Goal: Information Seeking & Learning: Learn about a topic

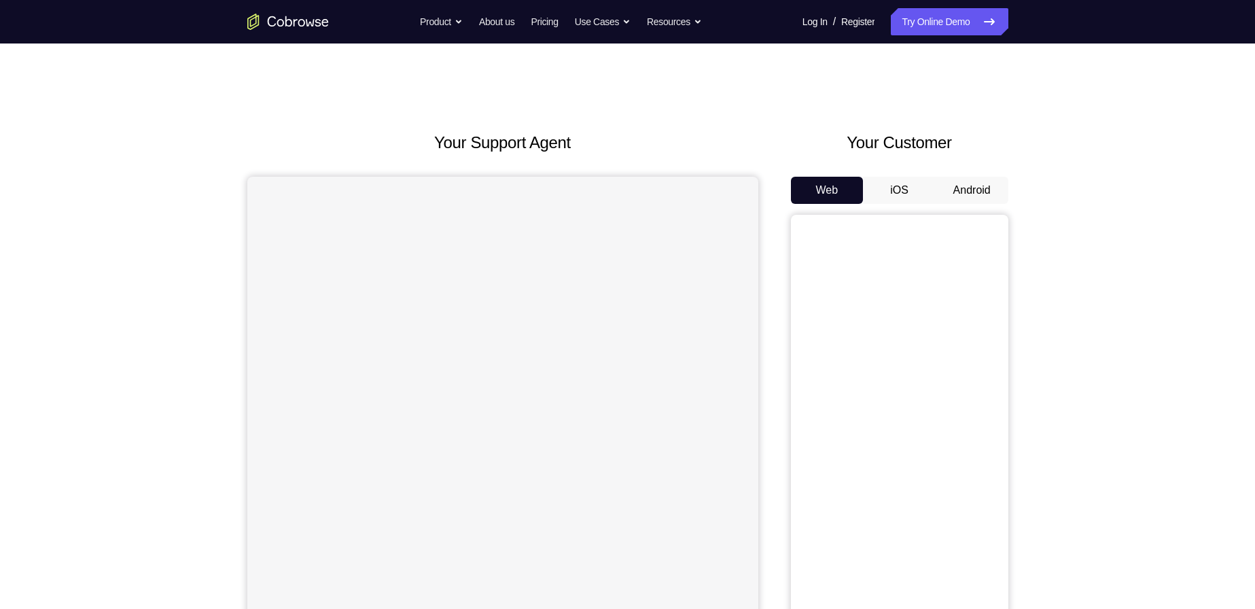
click at [975, 186] on button "Android" at bounding box center [971, 190] width 73 height 27
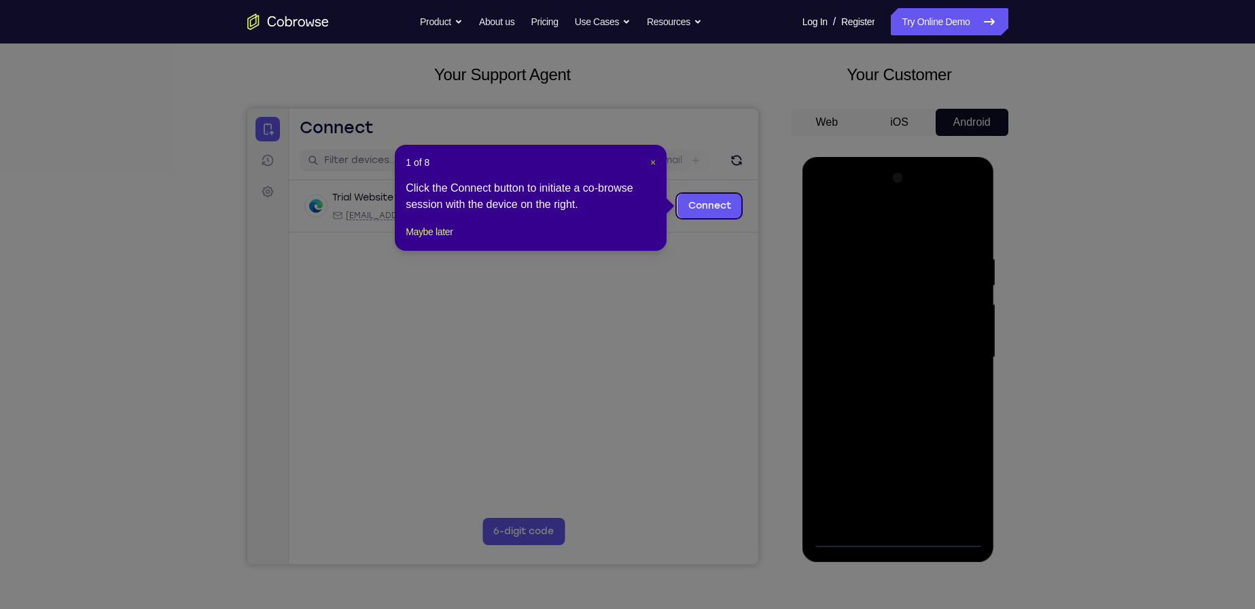
click at [650, 160] on span "×" at bounding box center [652, 162] width 5 height 11
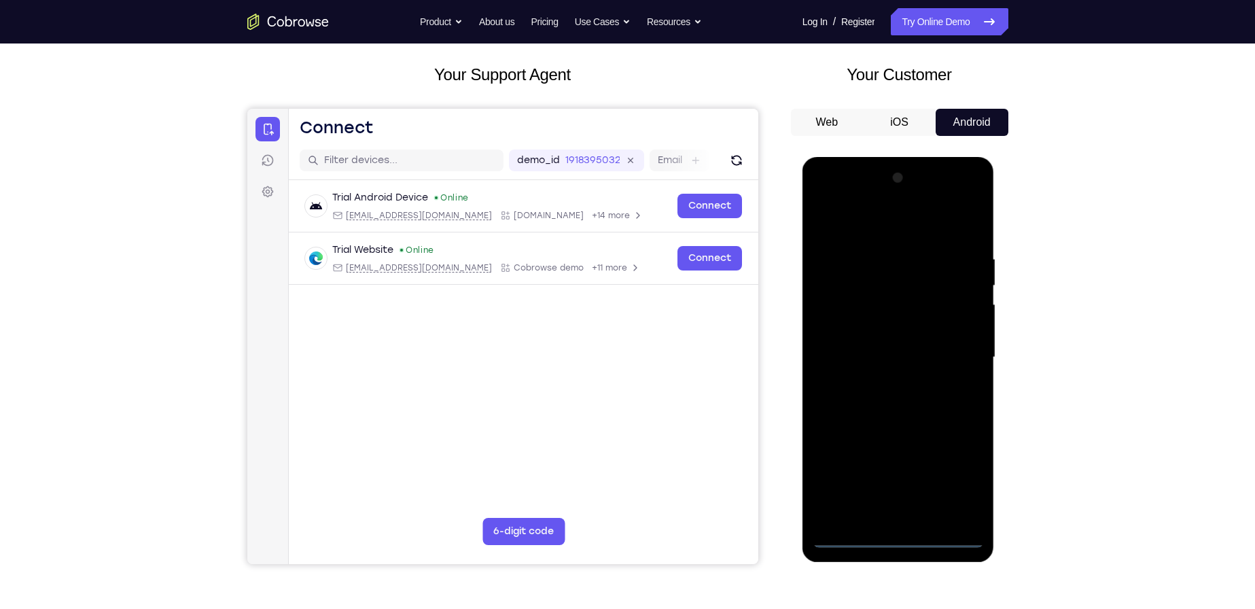
click at [903, 538] on div at bounding box center [897, 357] width 171 height 380
click at [963, 472] on div at bounding box center [897, 357] width 171 height 380
click at [847, 221] on div at bounding box center [897, 357] width 171 height 380
click at [945, 353] on div at bounding box center [897, 357] width 171 height 380
click at [912, 519] on div at bounding box center [897, 357] width 171 height 380
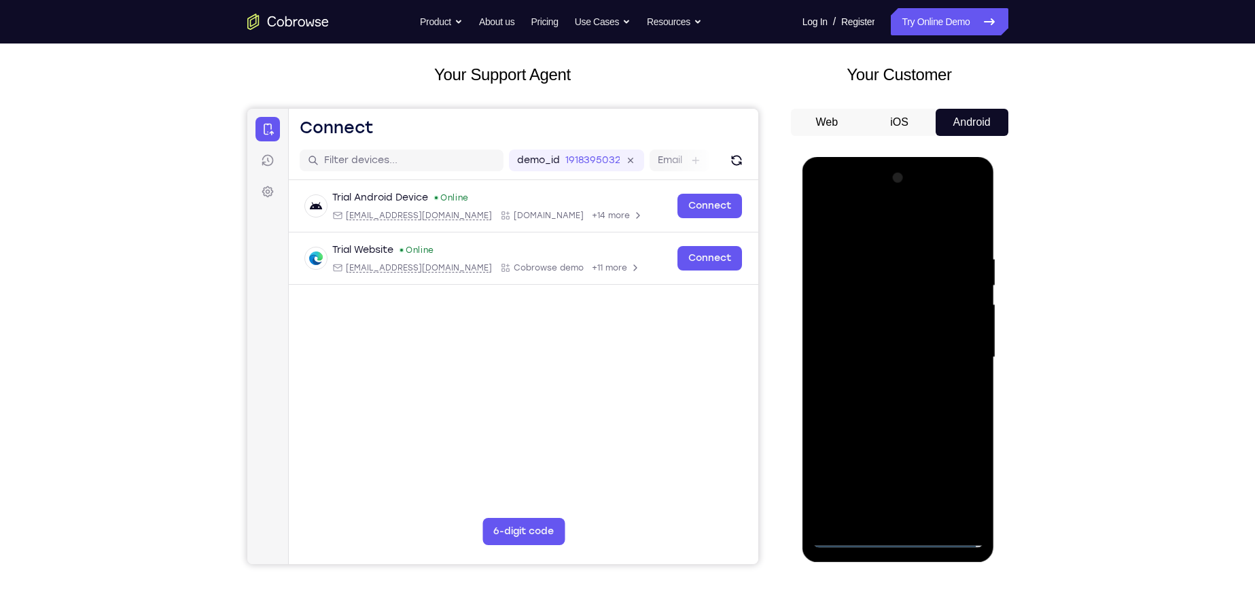
click at [884, 340] on div at bounding box center [897, 357] width 171 height 380
click at [899, 353] on div at bounding box center [897, 357] width 171 height 380
click at [910, 401] on div at bounding box center [897, 357] width 171 height 380
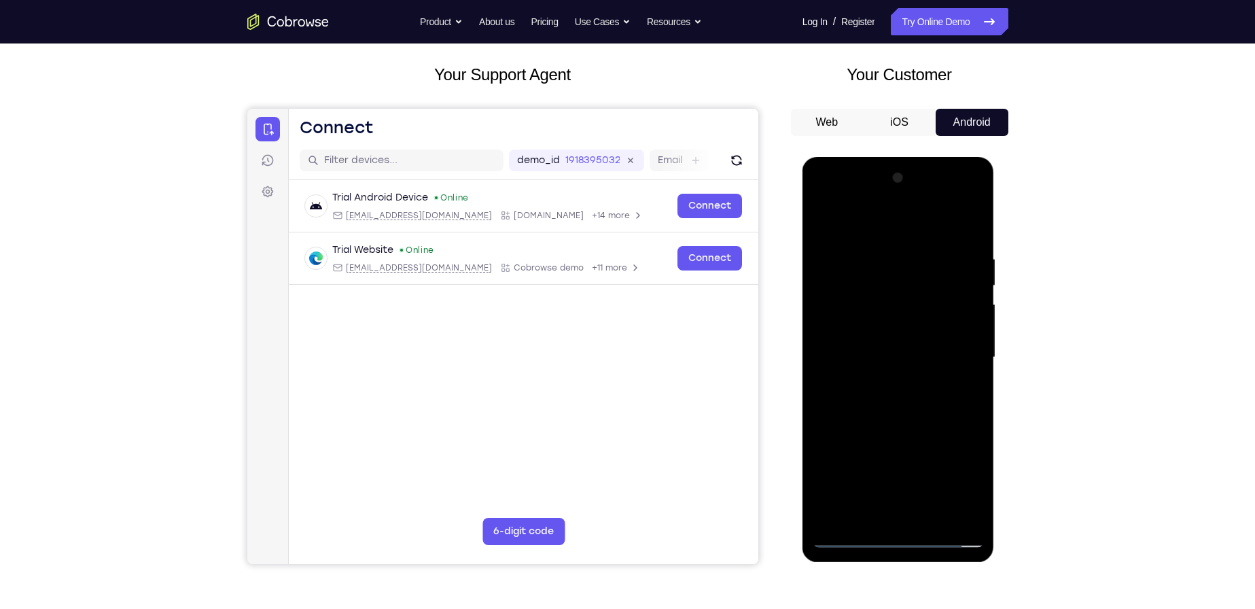
click at [921, 452] on div at bounding box center [897, 357] width 171 height 380
click at [895, 452] on div at bounding box center [897, 357] width 171 height 380
click at [897, 450] on div at bounding box center [897, 357] width 171 height 380
click at [963, 340] on div at bounding box center [897, 357] width 171 height 380
drag, startPoint x: 919, startPoint y: 429, endPoint x: 932, endPoint y: 334, distance: 96.0
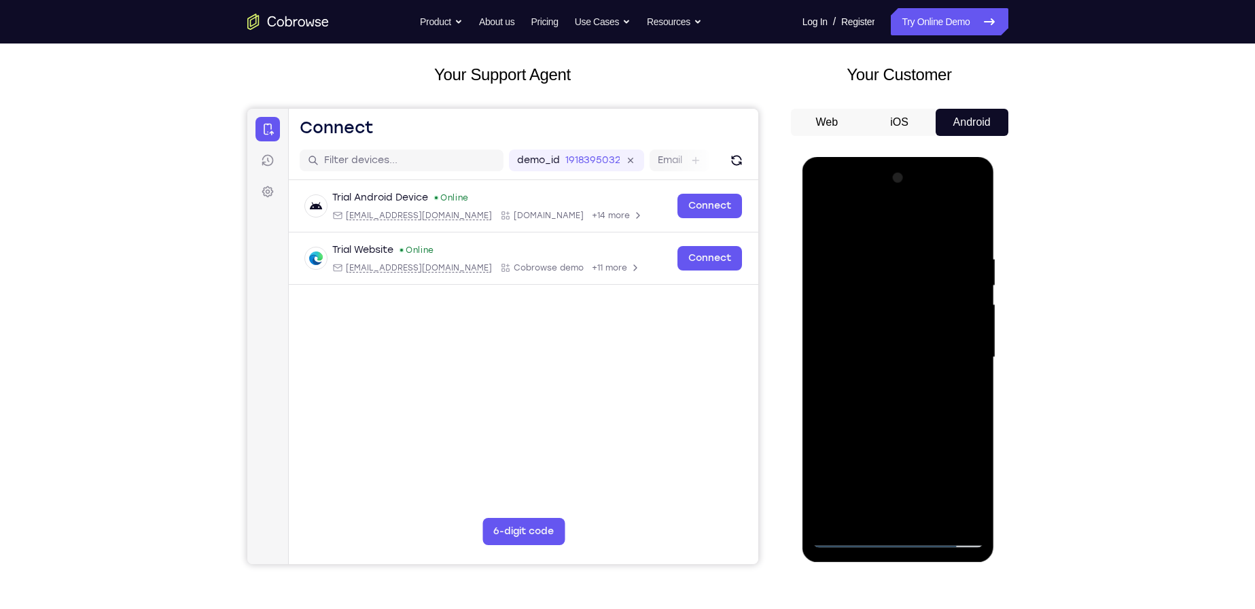
click at [932, 334] on div at bounding box center [897, 357] width 171 height 380
click at [915, 508] on div at bounding box center [897, 357] width 171 height 380
click at [900, 369] on div at bounding box center [897, 357] width 171 height 380
click at [902, 321] on div at bounding box center [897, 357] width 171 height 380
click at [881, 414] on div at bounding box center [897, 357] width 171 height 380
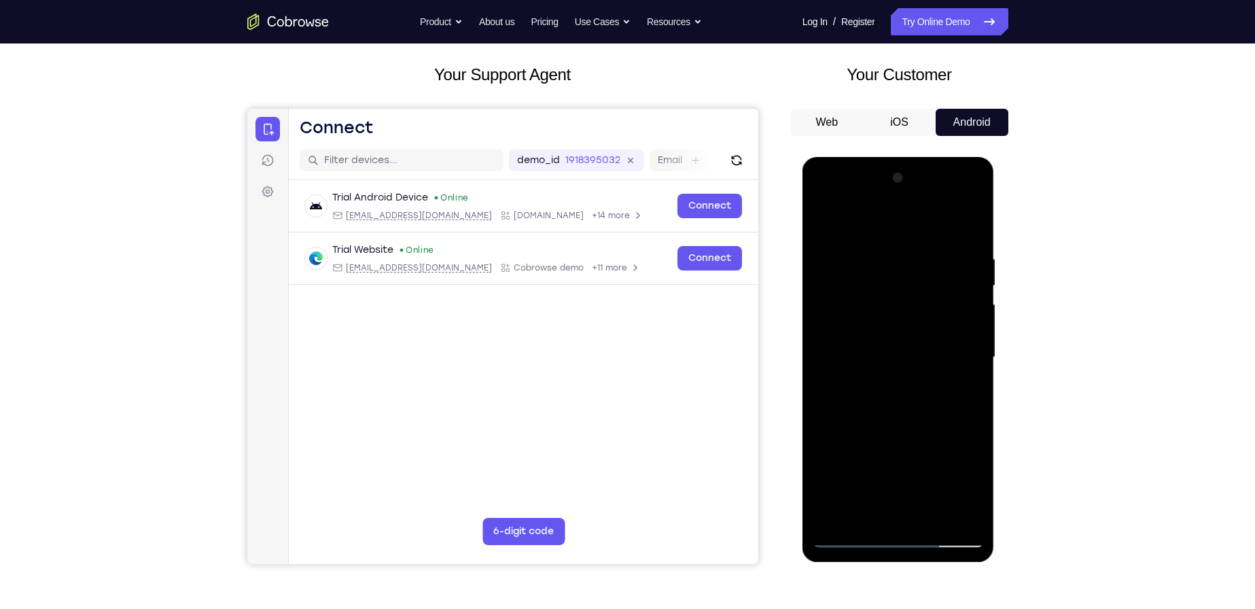
click at [922, 422] on div at bounding box center [897, 357] width 171 height 380
drag, startPoint x: 923, startPoint y: 437, endPoint x: 935, endPoint y: 330, distance: 107.3
click at [935, 330] on div at bounding box center [897, 357] width 171 height 380
click at [932, 516] on div at bounding box center [897, 357] width 171 height 380
click at [900, 412] on div at bounding box center [897, 357] width 171 height 380
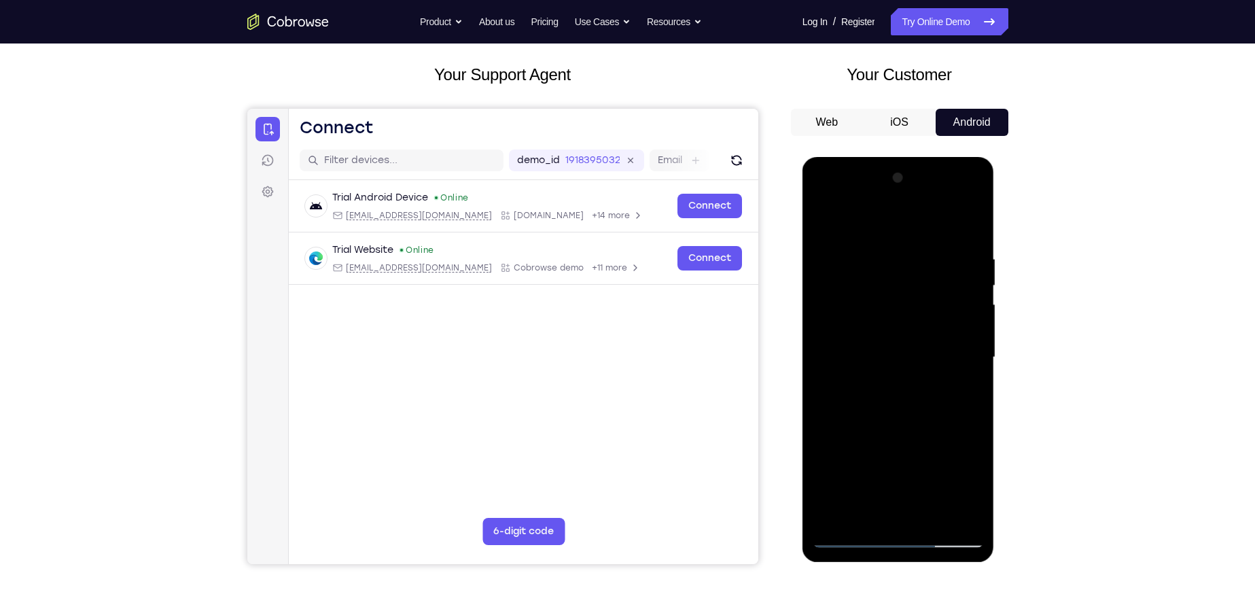
click at [965, 383] on div at bounding box center [897, 357] width 171 height 380
drag, startPoint x: 896, startPoint y: 426, endPoint x: 896, endPoint y: 384, distance: 41.4
click at [896, 384] on div at bounding box center [897, 357] width 171 height 380
click at [886, 403] on div at bounding box center [897, 357] width 171 height 380
click at [866, 507] on div at bounding box center [897, 357] width 171 height 380
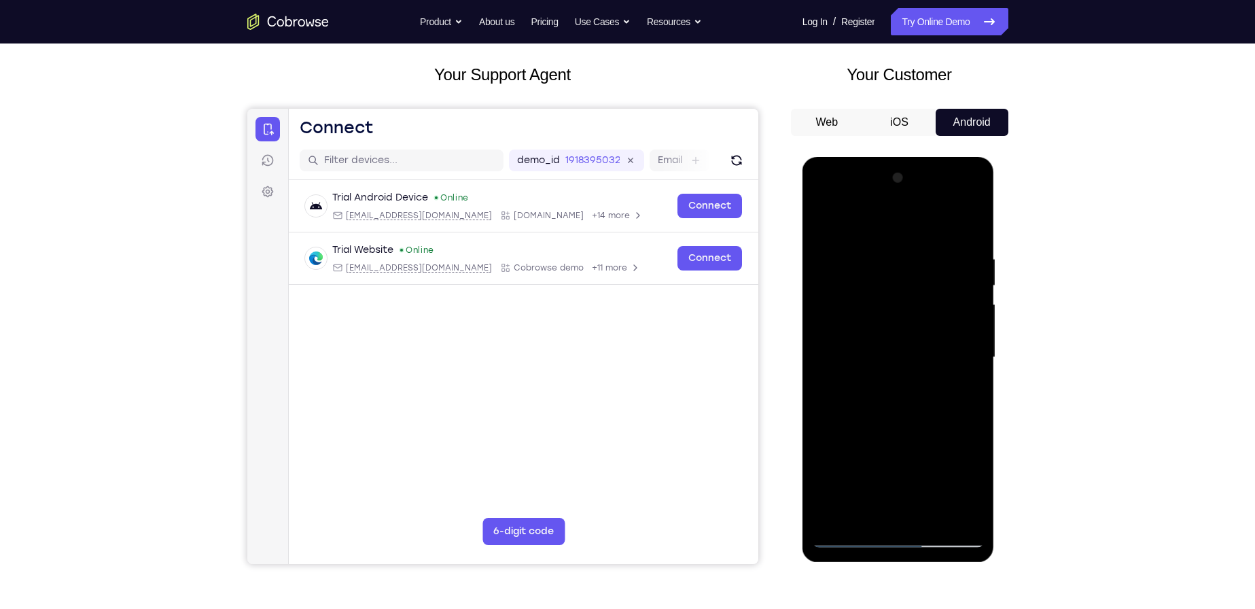
click at [960, 394] on div at bounding box center [897, 357] width 171 height 380
click at [968, 391] on div at bounding box center [897, 357] width 171 height 380
click at [825, 224] on div at bounding box center [897, 357] width 171 height 380
drag, startPoint x: 889, startPoint y: 441, endPoint x: 895, endPoint y: 418, distance: 23.1
click at [895, 418] on div at bounding box center [897, 357] width 171 height 380
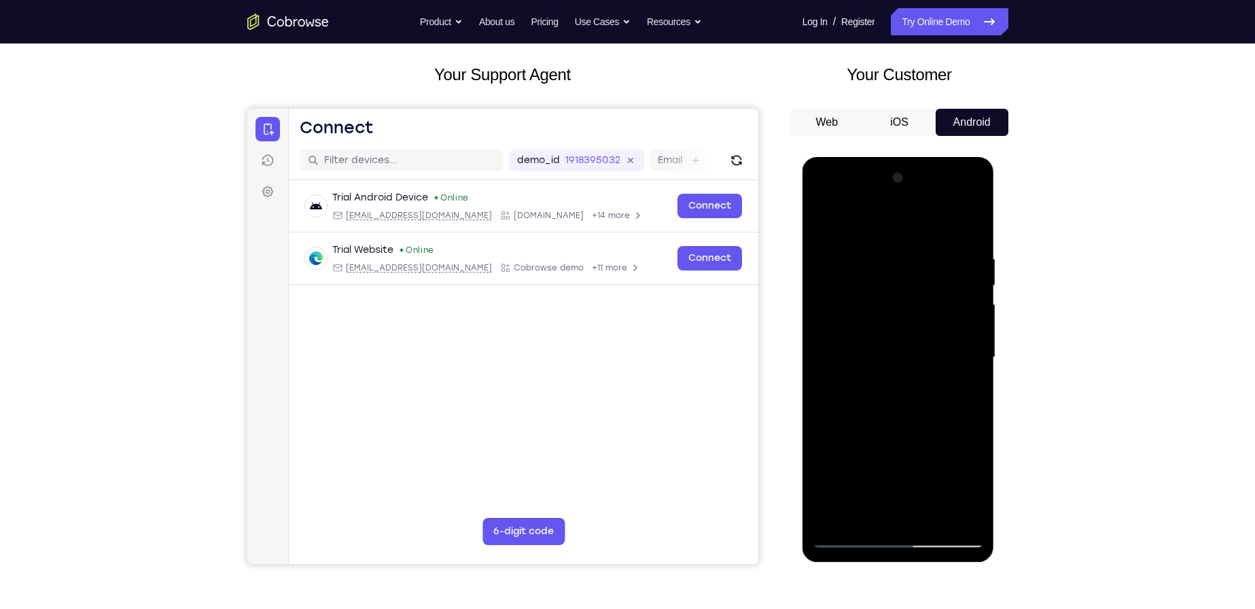
click at [878, 411] on div at bounding box center [897, 357] width 171 height 380
click at [970, 396] on div at bounding box center [897, 357] width 171 height 380
click at [830, 228] on div at bounding box center [897, 357] width 171 height 380
drag, startPoint x: 893, startPoint y: 433, endPoint x: 884, endPoint y: 503, distance: 70.6
click at [884, 503] on div at bounding box center [897, 357] width 171 height 380
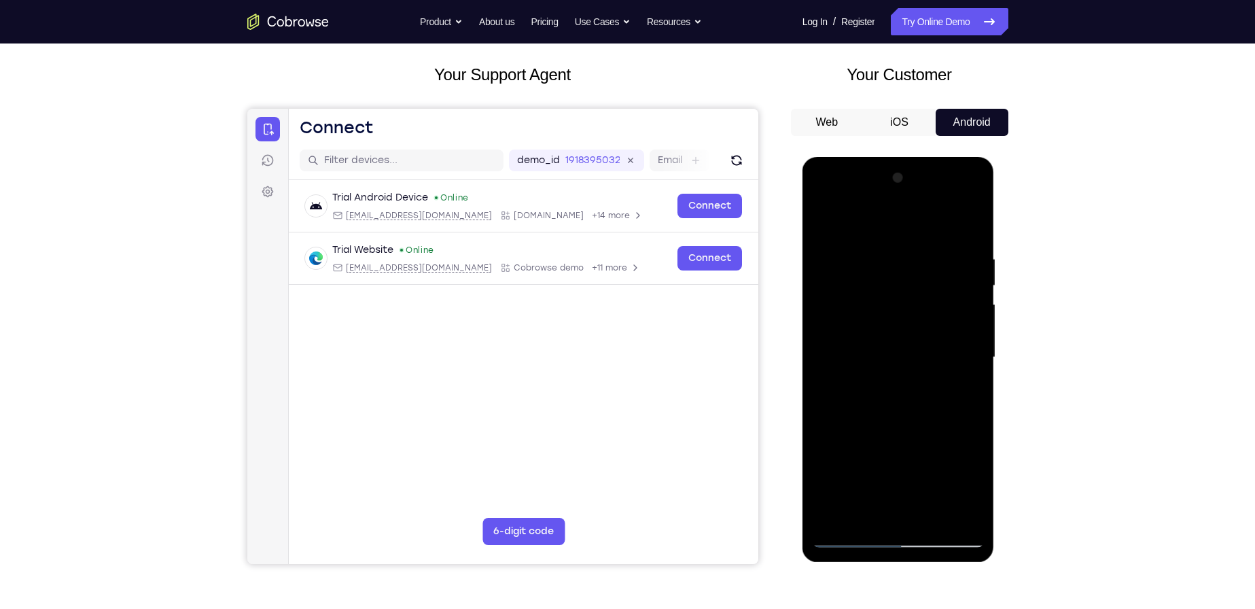
drag, startPoint x: 914, startPoint y: 337, endPoint x: 901, endPoint y: 429, distance: 92.6
click at [901, 429] on div at bounding box center [897, 357] width 171 height 380
click at [881, 380] on div at bounding box center [897, 357] width 171 height 380
click at [965, 391] on div at bounding box center [897, 357] width 171 height 380
click at [823, 224] on div at bounding box center [897, 357] width 171 height 380
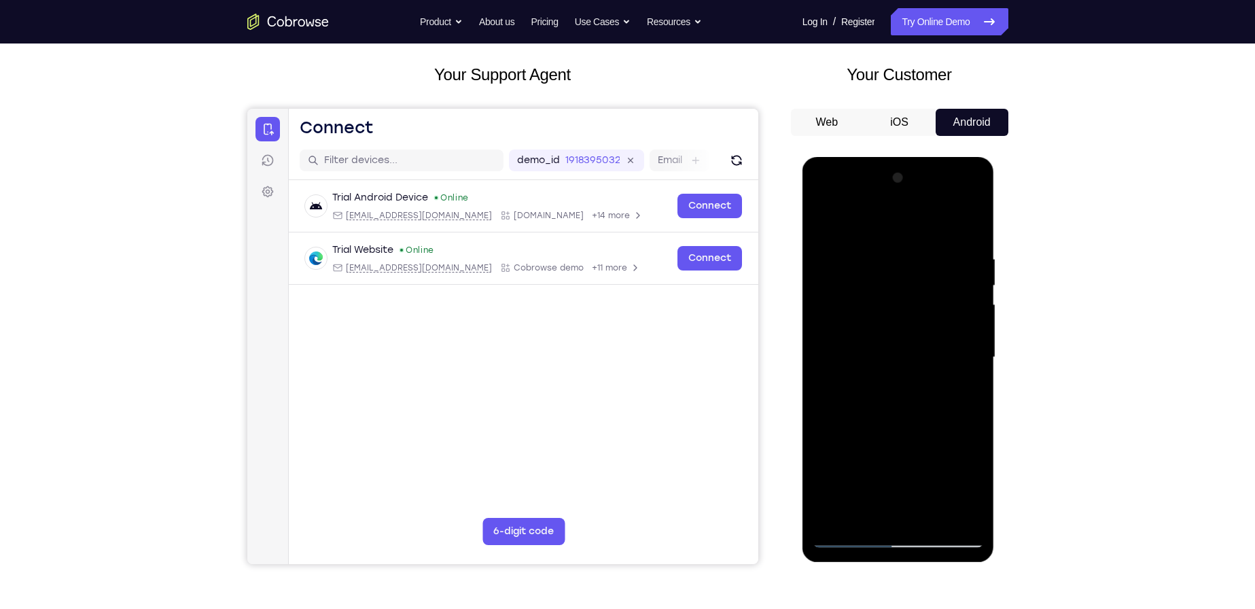
click at [869, 439] on div at bounding box center [897, 357] width 171 height 380
click at [967, 386] on div at bounding box center [897, 357] width 171 height 380
click at [827, 219] on div at bounding box center [897, 357] width 171 height 380
click at [969, 218] on div at bounding box center [897, 357] width 171 height 380
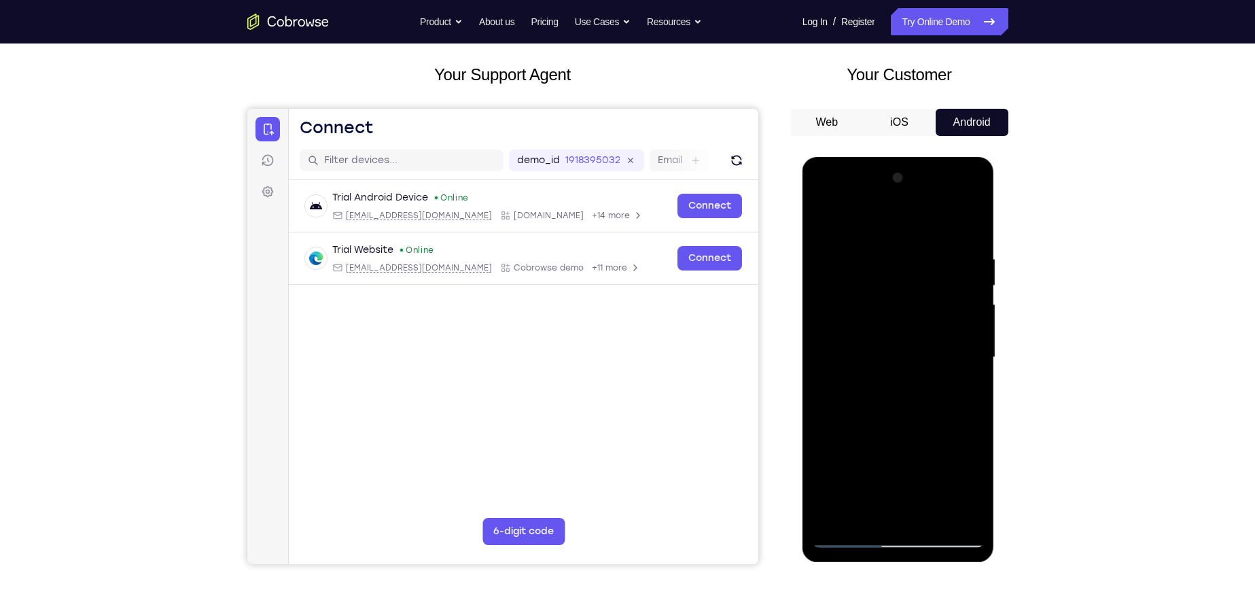
drag, startPoint x: 890, startPoint y: 272, endPoint x: 881, endPoint y: 378, distance: 105.7
click at [881, 378] on div at bounding box center [897, 357] width 171 height 380
click at [873, 247] on div at bounding box center [897, 357] width 171 height 380
click at [827, 220] on div at bounding box center [897, 357] width 171 height 380
click at [832, 361] on div at bounding box center [897, 357] width 171 height 380
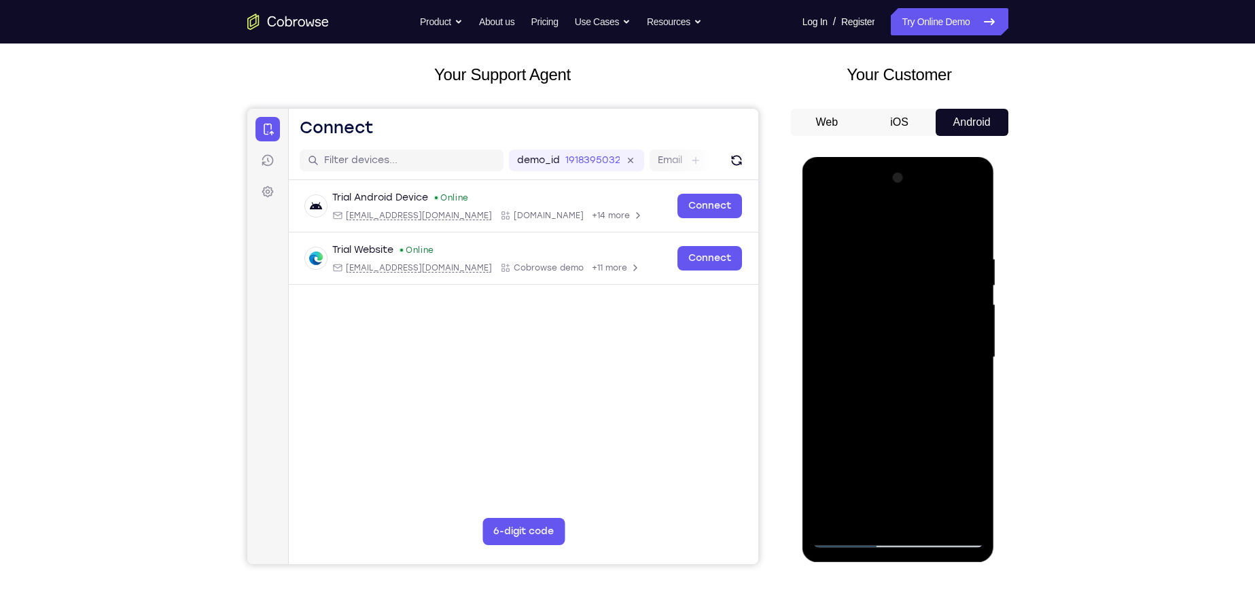
click at [949, 509] on div at bounding box center [897, 357] width 171 height 380
click at [967, 224] on div at bounding box center [897, 357] width 171 height 380
click at [823, 216] on div at bounding box center [897, 357] width 171 height 380
click at [972, 218] on div at bounding box center [897, 357] width 171 height 380
click at [827, 285] on div at bounding box center [897, 357] width 171 height 380
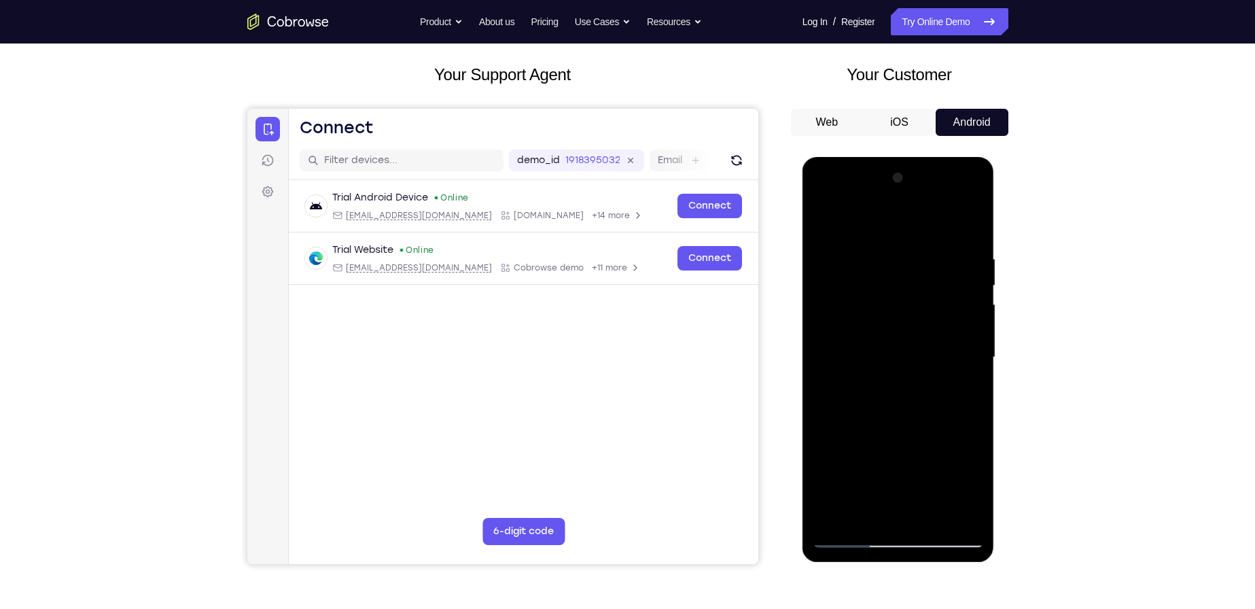
click at [959, 510] on div at bounding box center [897, 357] width 171 height 380
click at [970, 223] on div at bounding box center [897, 357] width 171 height 380
click at [826, 221] on div at bounding box center [897, 357] width 171 height 380
click at [876, 250] on div at bounding box center [897, 357] width 171 height 380
click at [968, 324] on div at bounding box center [897, 357] width 171 height 380
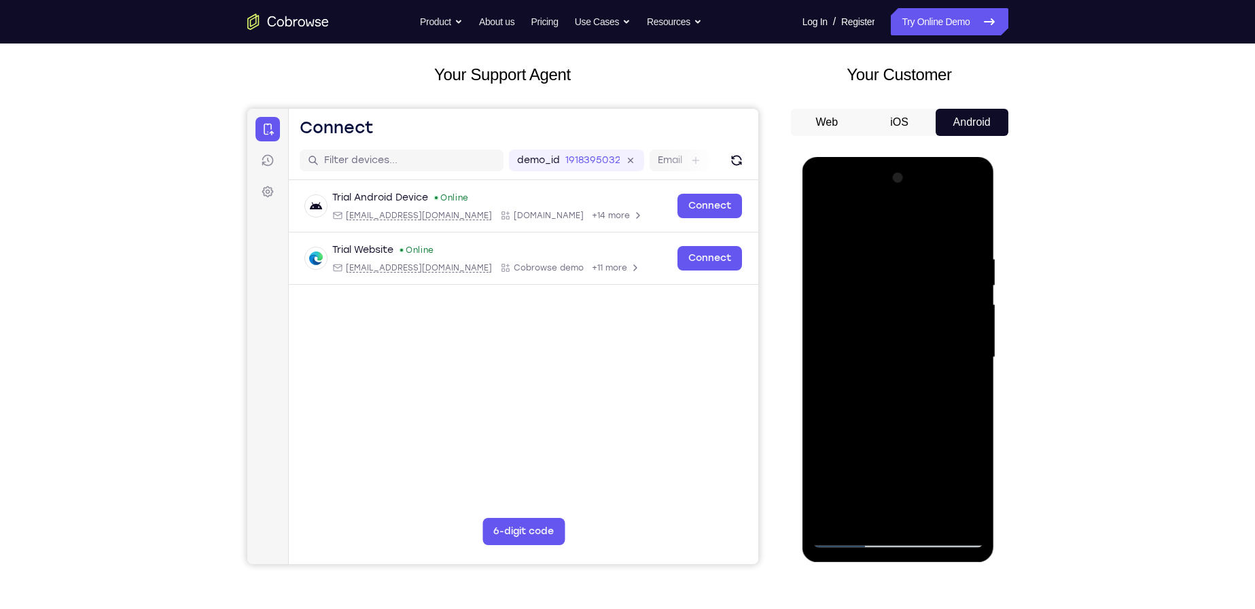
click at [968, 324] on div at bounding box center [897, 357] width 171 height 380
click at [823, 361] on div at bounding box center [897, 357] width 171 height 380
click at [884, 520] on div at bounding box center [897, 357] width 171 height 380
click at [969, 320] on div at bounding box center [897, 357] width 171 height 380
click at [924, 514] on div at bounding box center [897, 357] width 171 height 380
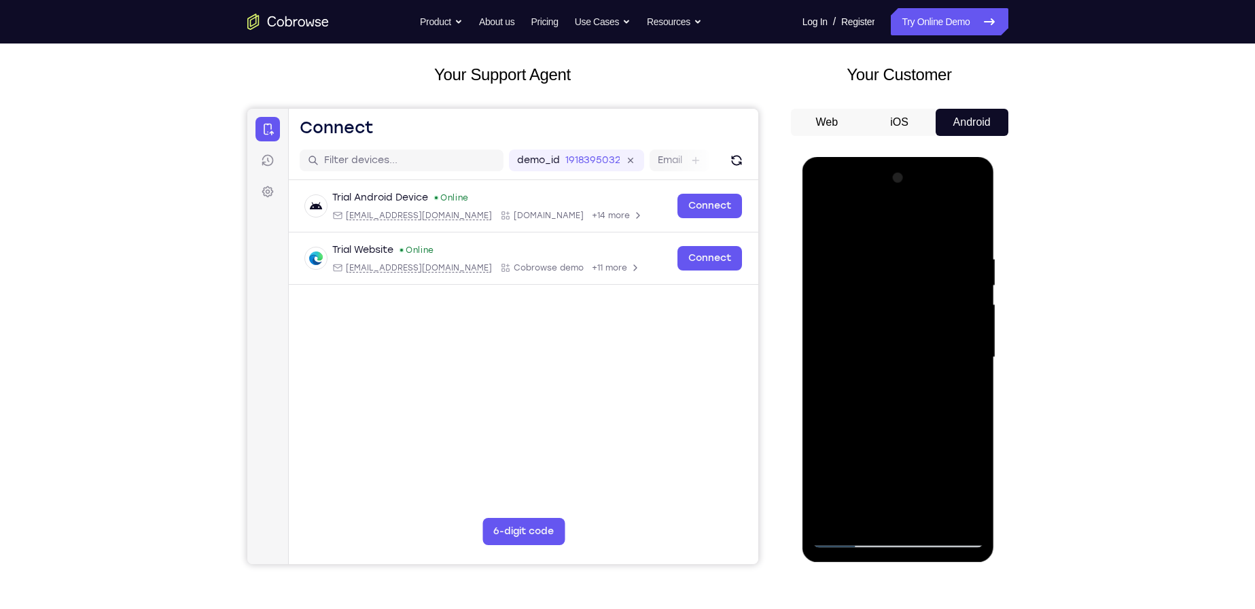
click at [960, 516] on div at bounding box center [897, 357] width 171 height 380
click at [825, 315] on div at bounding box center [897, 357] width 171 height 380
click at [969, 226] on div at bounding box center [897, 357] width 171 height 380
click at [934, 512] on div at bounding box center [897, 357] width 171 height 380
drag, startPoint x: 895, startPoint y: 327, endPoint x: 894, endPoint y: 492, distance: 164.4
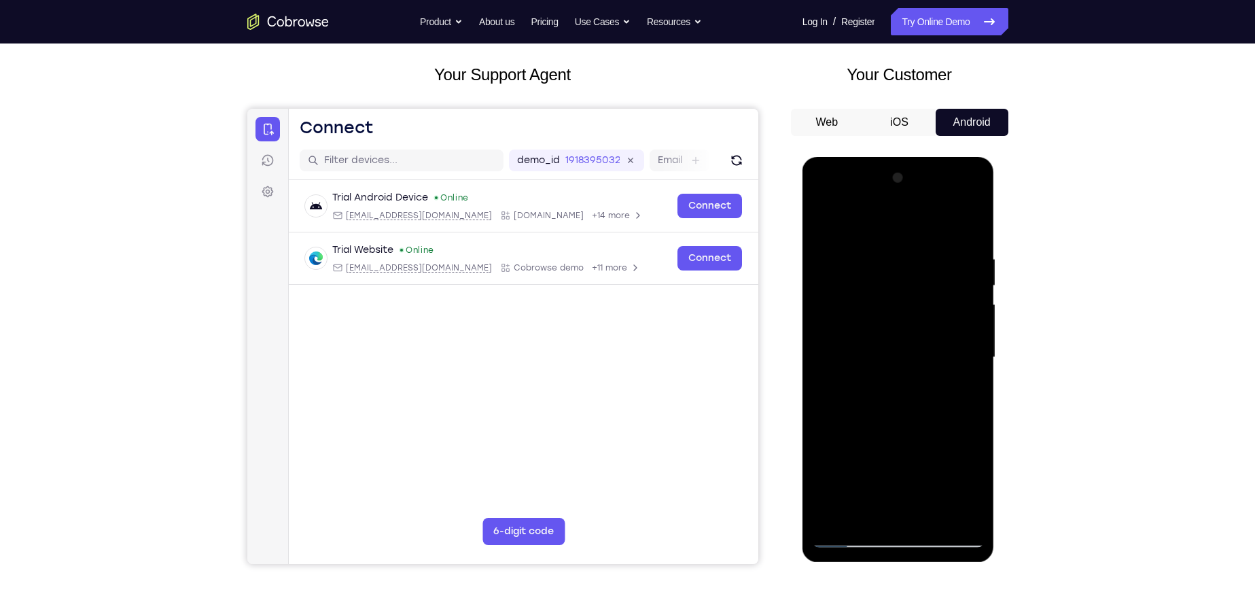
click at [894, 492] on div at bounding box center [897, 357] width 171 height 380
drag, startPoint x: 889, startPoint y: 483, endPoint x: 901, endPoint y: 333, distance: 150.6
click at [901, 333] on div at bounding box center [897, 357] width 171 height 380
drag, startPoint x: 904, startPoint y: 498, endPoint x: 906, endPoint y: 439, distance: 59.1
click at [906, 439] on div at bounding box center [897, 357] width 171 height 380
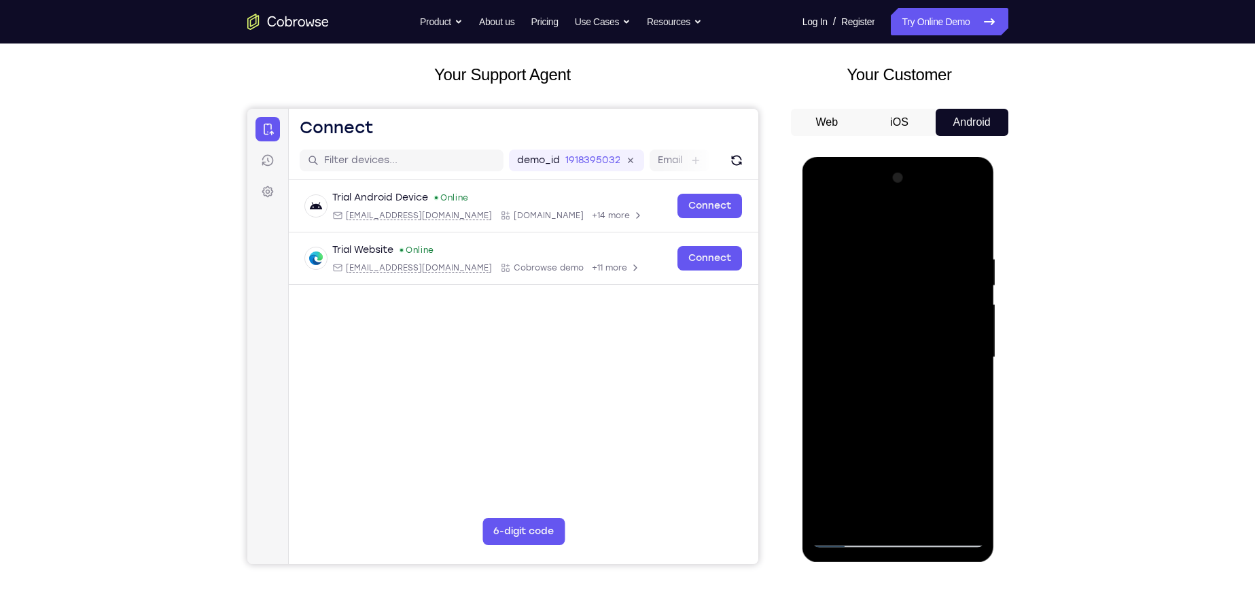
click at [894, 417] on div at bounding box center [897, 357] width 171 height 380
click at [829, 225] on div at bounding box center [897, 357] width 171 height 380
drag, startPoint x: 895, startPoint y: 444, endPoint x: 892, endPoint y: 461, distance: 18.0
click at [892, 461] on div at bounding box center [897, 357] width 171 height 380
click at [879, 346] on div at bounding box center [897, 357] width 171 height 380
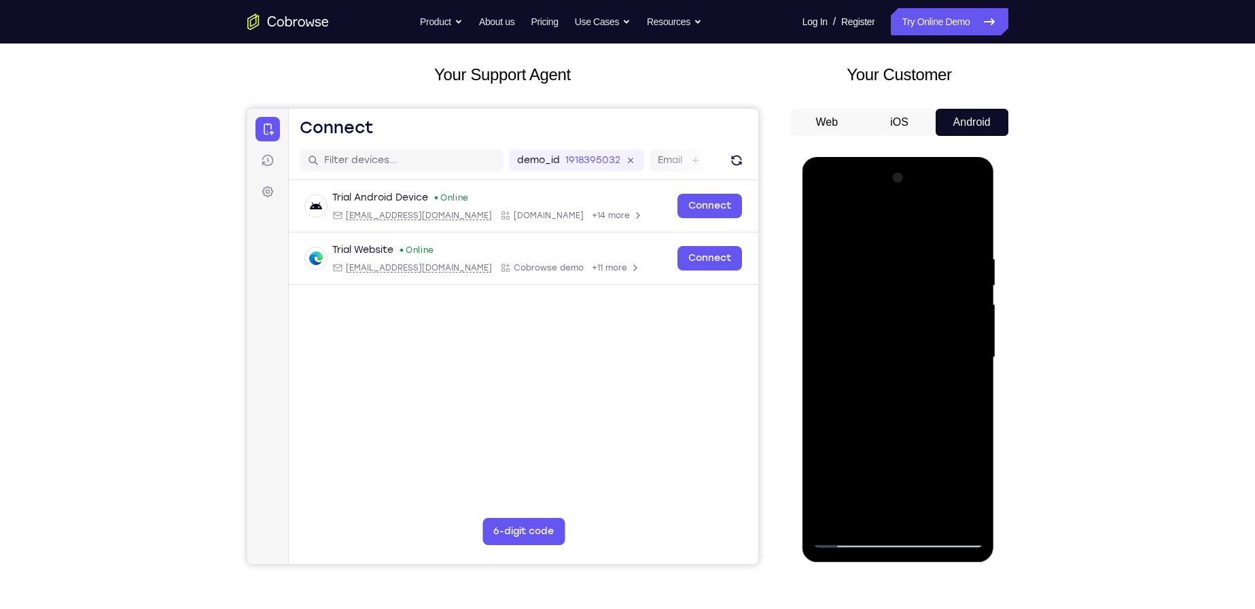
click at [963, 392] on div at bounding box center [897, 357] width 171 height 380
click at [826, 228] on div at bounding box center [897, 357] width 171 height 380
drag, startPoint x: 886, startPoint y: 355, endPoint x: 899, endPoint y: 504, distance: 149.9
click at [899, 520] on div at bounding box center [897, 357] width 171 height 380
drag, startPoint x: 909, startPoint y: 314, endPoint x: 909, endPoint y: 469, distance: 154.9
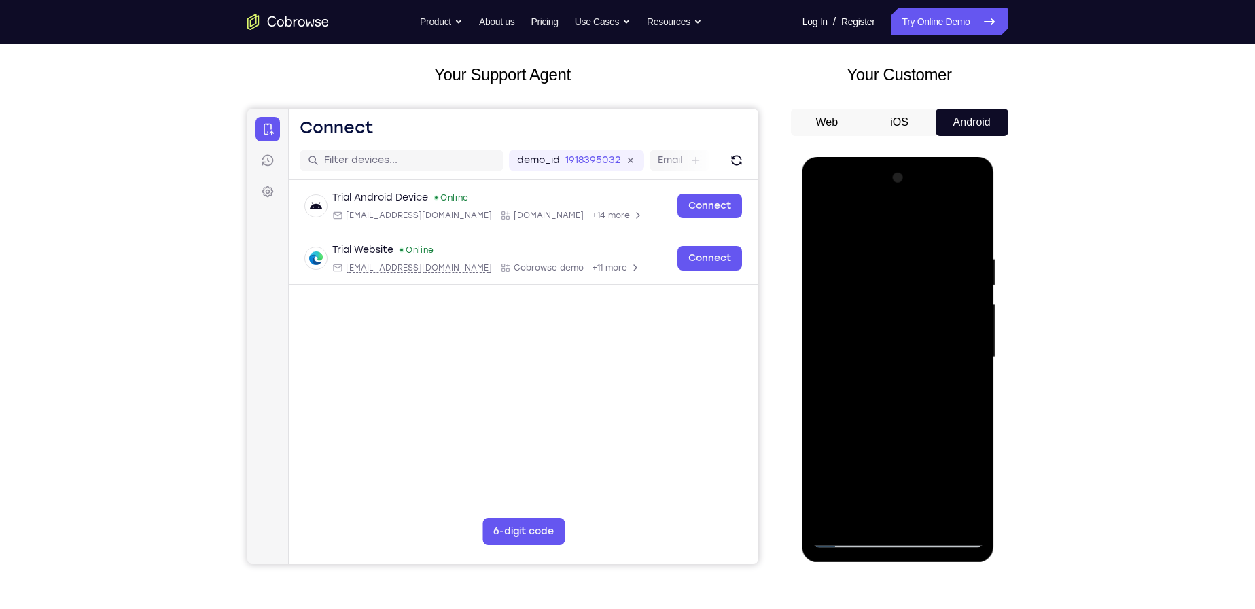
click at [914, 494] on div at bounding box center [897, 357] width 171 height 380
drag, startPoint x: 920, startPoint y: 274, endPoint x: 881, endPoint y: 279, distance: 39.7
click at [881, 279] on div at bounding box center [897, 357] width 171 height 380
click at [895, 278] on div at bounding box center [897, 357] width 171 height 380
click at [899, 287] on div at bounding box center [897, 357] width 171 height 380
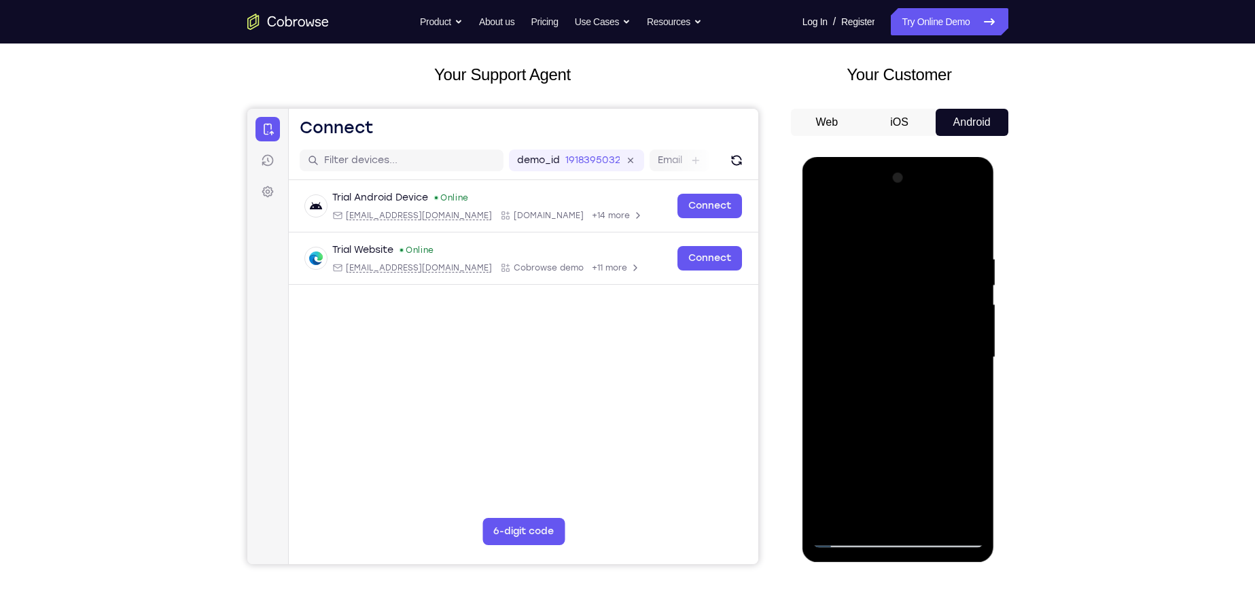
click at [977, 283] on div at bounding box center [897, 357] width 171 height 380
click at [835, 223] on div at bounding box center [897, 357] width 171 height 380
drag, startPoint x: 934, startPoint y: 295, endPoint x: 931, endPoint y: 448, distance: 152.9
click at [934, 452] on div at bounding box center [897, 357] width 171 height 380
drag, startPoint x: 909, startPoint y: 304, endPoint x: 903, endPoint y: 491, distance: 187.6
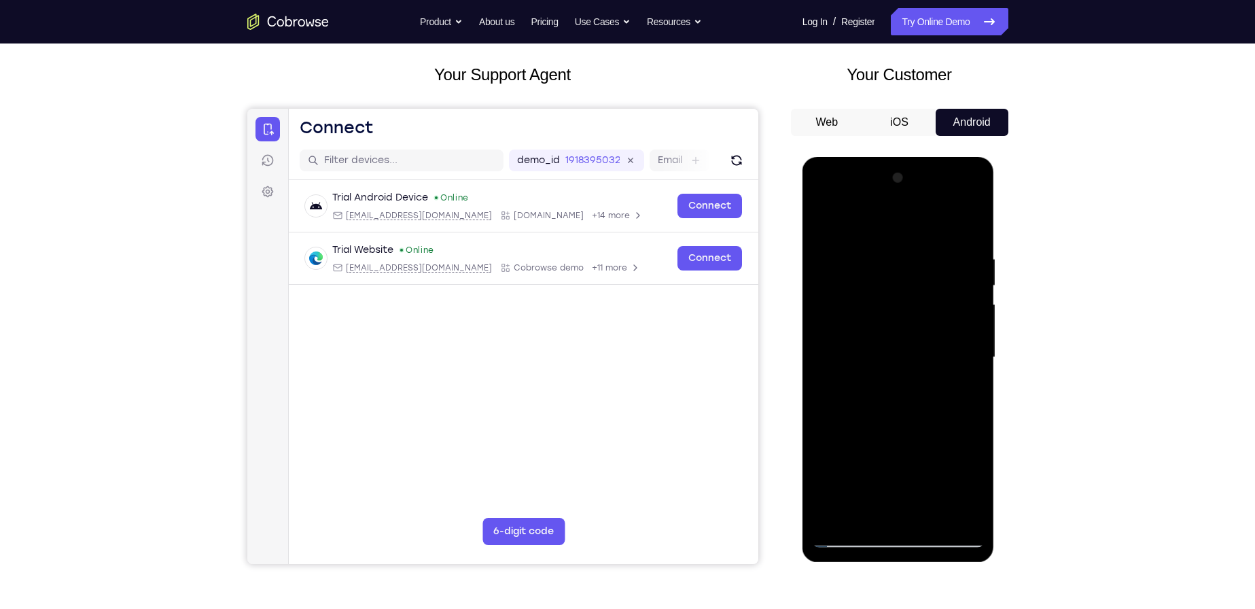
click at [903, 491] on div at bounding box center [897, 357] width 171 height 380
click at [834, 517] on div at bounding box center [897, 357] width 171 height 380
drag, startPoint x: 942, startPoint y: 262, endPoint x: 916, endPoint y: 265, distance: 26.0
click at [916, 265] on div at bounding box center [897, 357] width 171 height 380
click at [939, 255] on div at bounding box center [897, 357] width 171 height 380
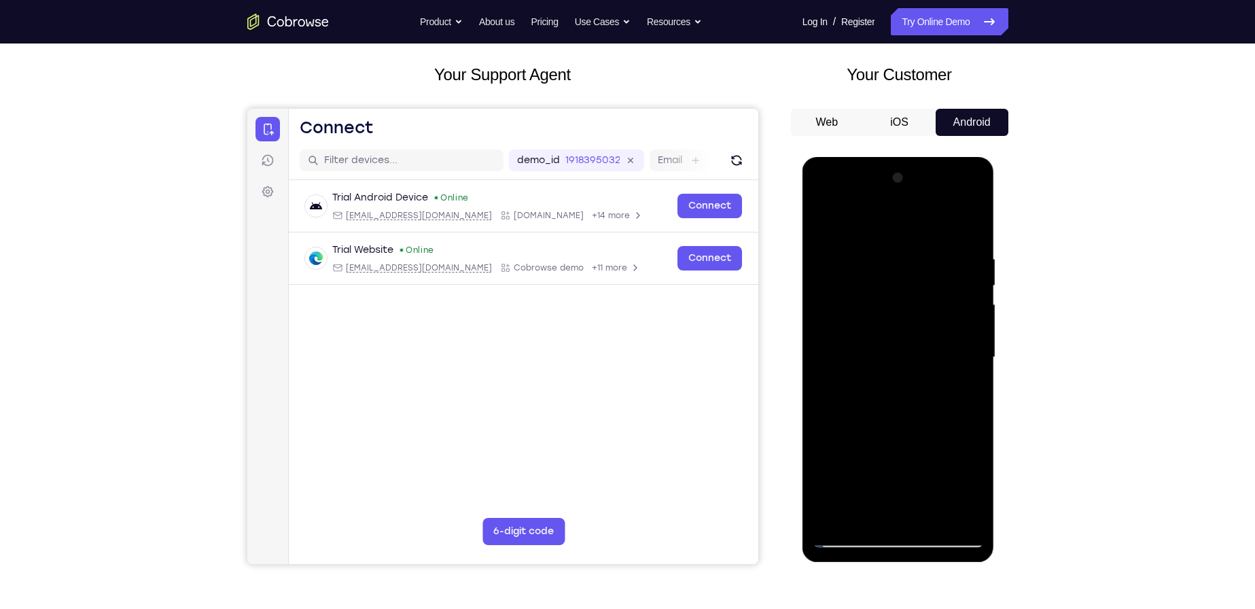
click at [970, 288] on div at bounding box center [897, 357] width 171 height 380
click at [965, 223] on div at bounding box center [897, 357] width 171 height 380
click at [857, 259] on div at bounding box center [897, 357] width 171 height 380
click at [951, 276] on div at bounding box center [897, 357] width 171 height 380
click at [956, 298] on div at bounding box center [897, 357] width 171 height 380
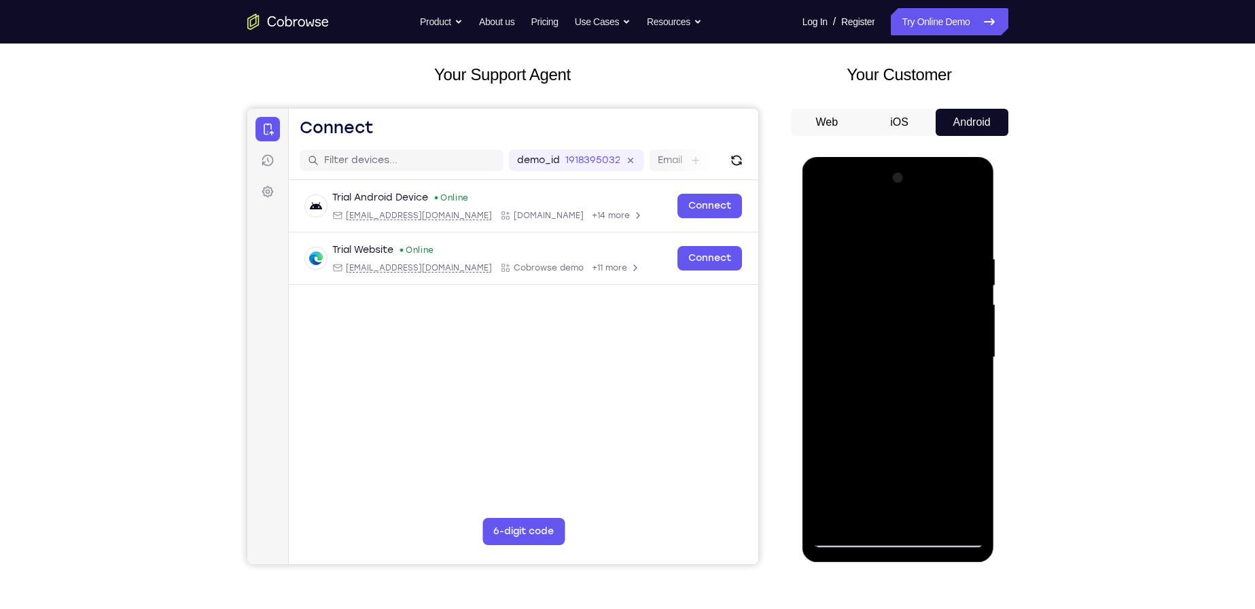
click at [956, 298] on div at bounding box center [897, 357] width 171 height 380
click at [968, 228] on div at bounding box center [897, 357] width 171 height 380
click at [899, 257] on div at bounding box center [897, 357] width 171 height 380
click at [962, 336] on div at bounding box center [897, 357] width 171 height 380
